Goal: Obtain resource: Obtain resource

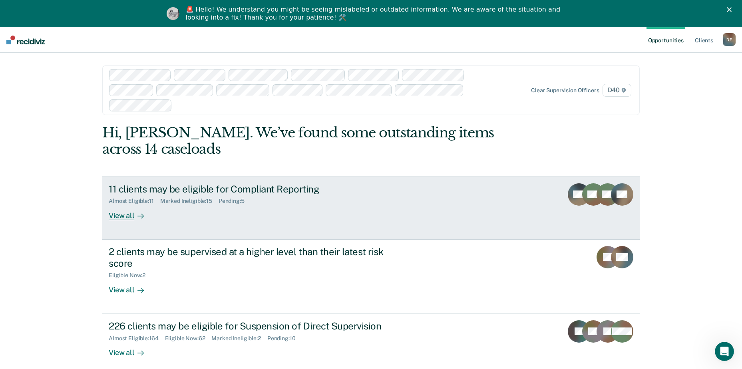
click at [124, 204] on div "View all" at bounding box center [131, 212] width 45 height 16
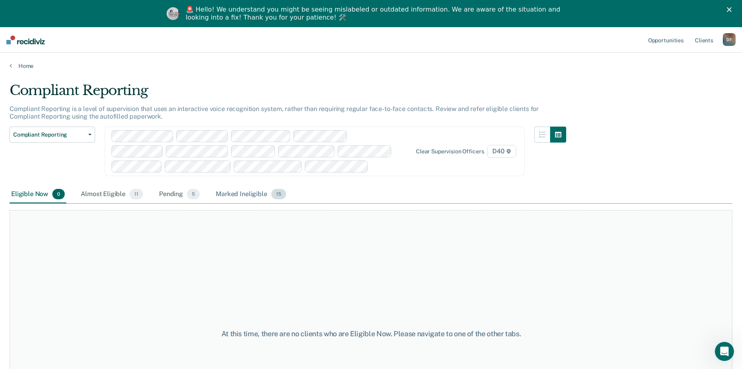
click at [240, 193] on div "Marked Ineligible 15" at bounding box center [250, 195] width 73 height 18
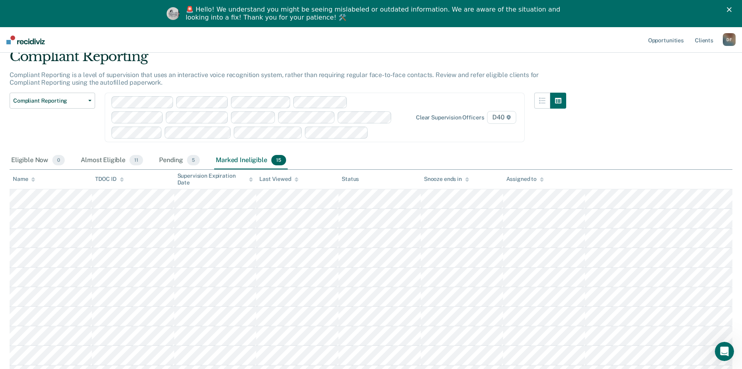
scroll to position [31, 0]
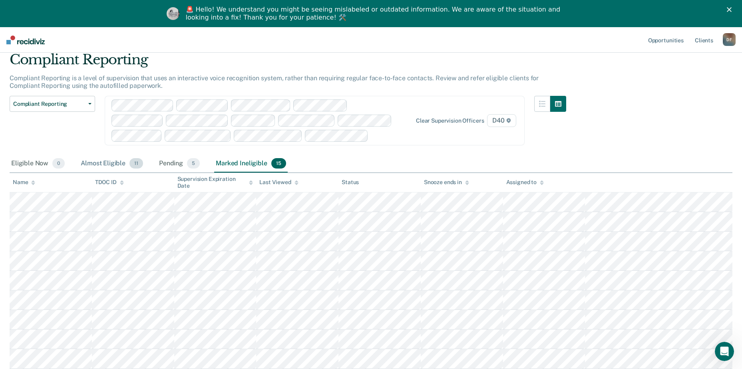
click at [112, 165] on div "Almost Eligible 11" at bounding box center [111, 164] width 65 height 18
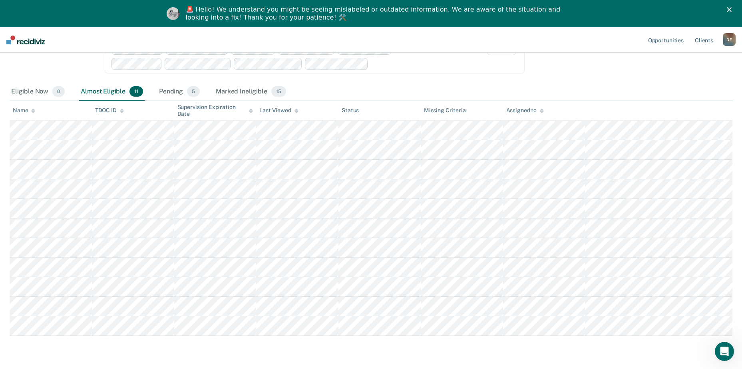
scroll to position [101, 0]
click at [245, 93] on div "Marked Ineligible 15" at bounding box center [250, 93] width 73 height 18
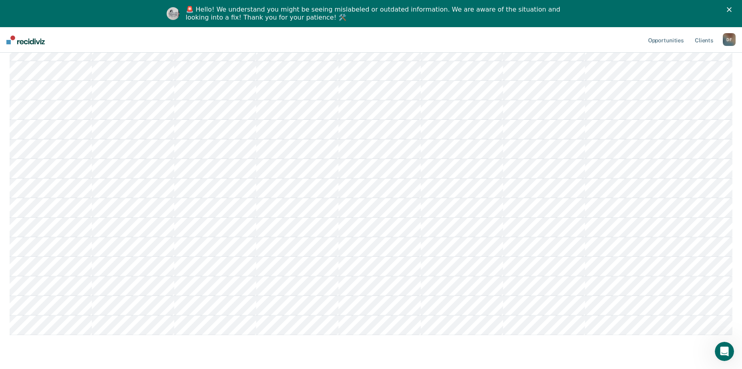
scroll to position [190, 0]
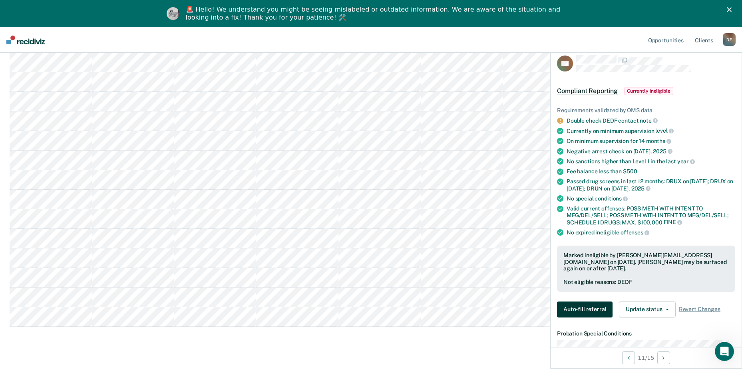
click at [592, 308] on button "Auto-fill referral" at bounding box center [585, 310] width 56 height 16
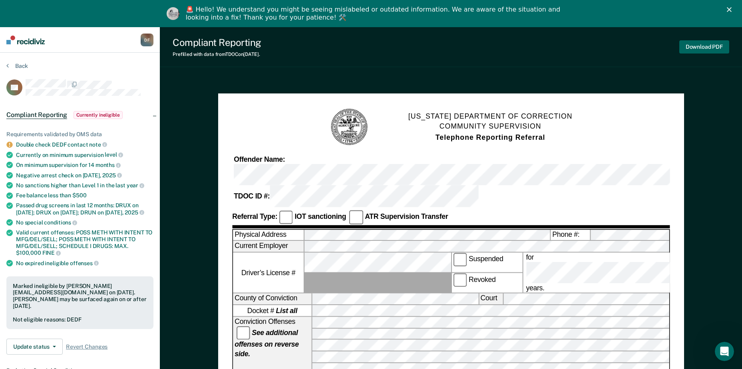
click at [697, 49] on button "Download PDF" at bounding box center [704, 46] width 50 height 13
